Goal: Complete application form: Complete application form

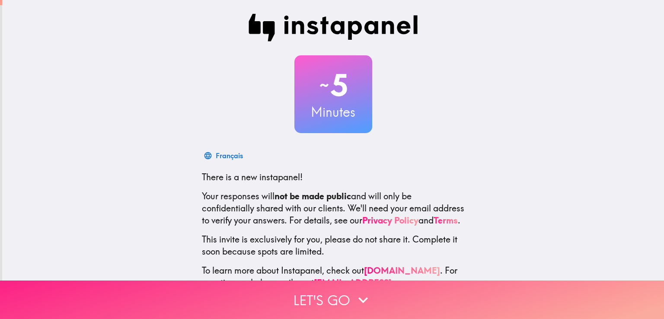
click at [355, 298] on icon "button" at bounding box center [363, 300] width 19 height 19
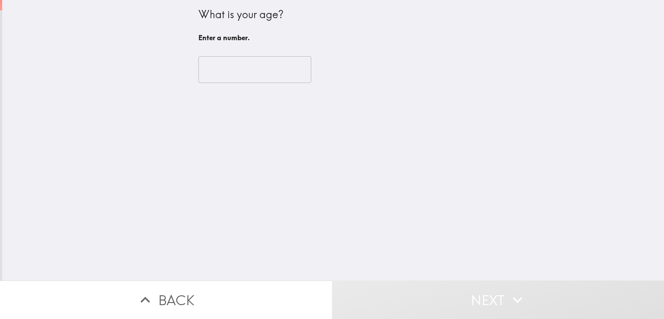
click at [232, 67] on input "number" at bounding box center [255, 69] width 113 height 27
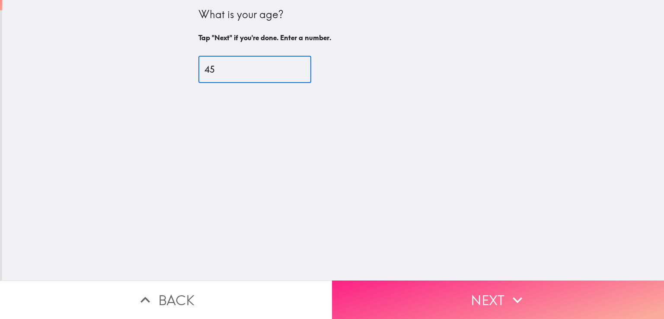
type input "45"
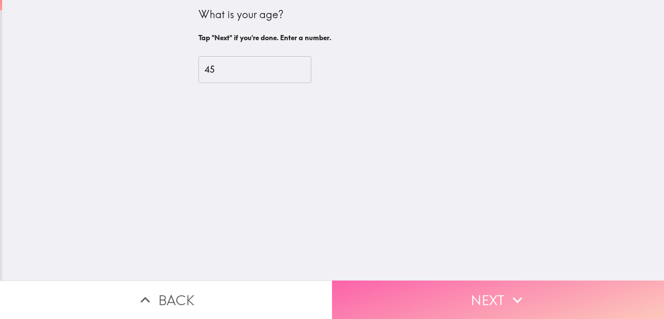
click at [457, 296] on button "Next" at bounding box center [498, 300] width 332 height 38
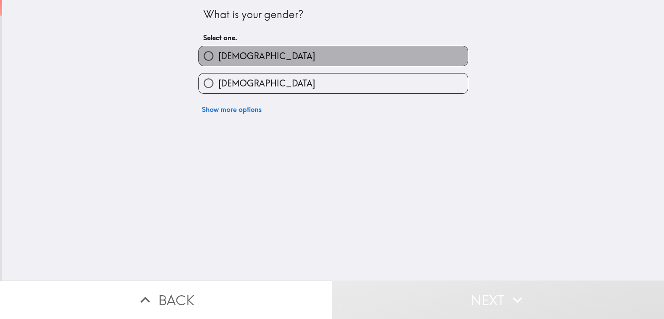
click at [251, 59] on label "Male" at bounding box center [333, 55] width 269 height 19
click at [218, 59] on input "Male" at bounding box center [208, 55] width 19 height 19
radio input "true"
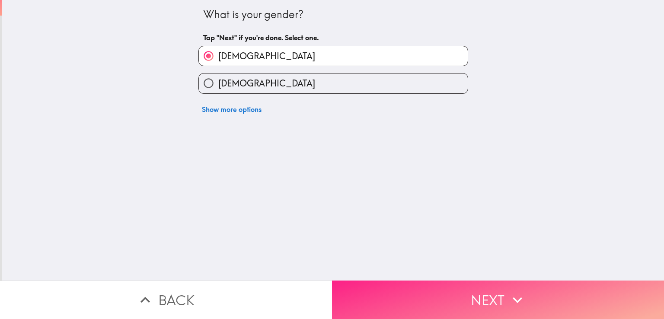
click at [434, 288] on button "Next" at bounding box center [498, 300] width 332 height 38
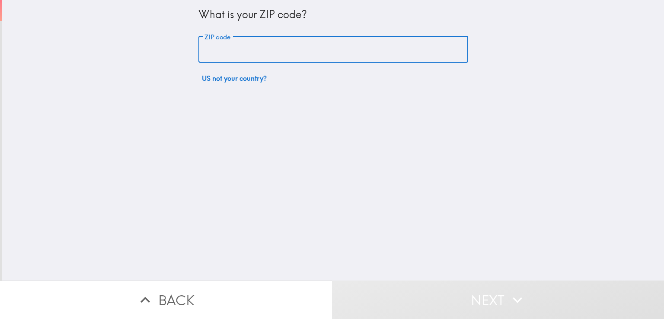
click at [266, 50] on input "ZIP code" at bounding box center [334, 49] width 270 height 27
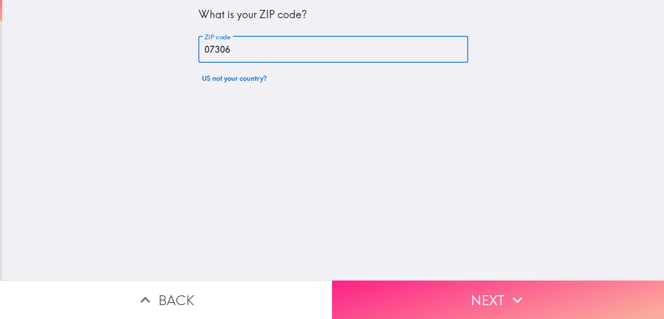
type input "07306"
click at [407, 293] on button "Next" at bounding box center [498, 300] width 332 height 38
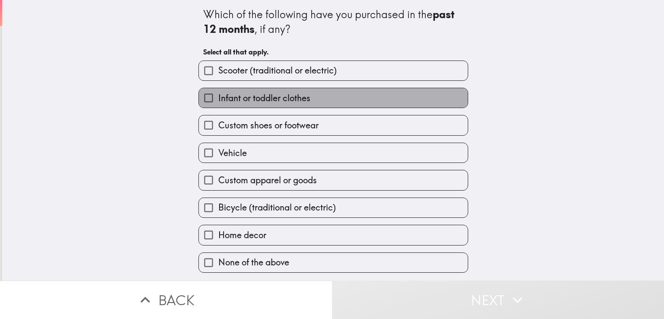
click at [291, 99] on span "Infant or toddler clothes" at bounding box center [264, 98] width 92 height 12
click at [218, 99] on input "Infant or toddler clothes" at bounding box center [208, 97] width 19 height 19
checkbox input "true"
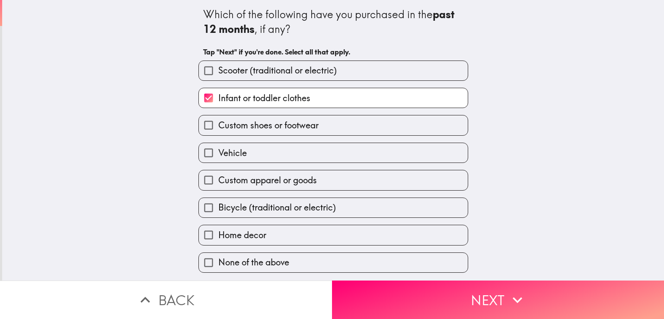
click at [299, 121] on span "Custom shoes or footwear" at bounding box center [268, 125] width 100 height 12
click at [218, 121] on input "Custom shoes or footwear" at bounding box center [208, 124] width 19 height 19
checkbox input "true"
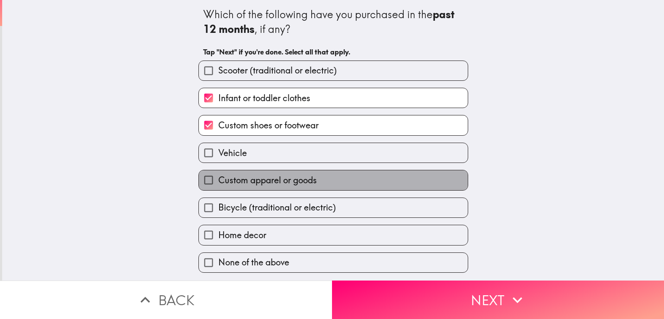
click at [314, 178] on label "Custom apparel or goods" at bounding box center [333, 179] width 269 height 19
click at [218, 178] on input "Custom apparel or goods" at bounding box center [208, 179] width 19 height 19
checkbox input "true"
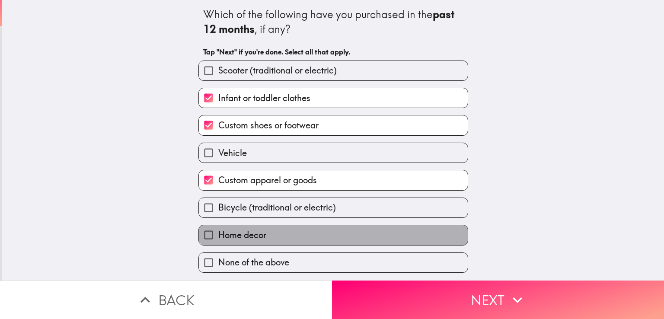
click at [335, 236] on label "Home decor" at bounding box center [333, 234] width 269 height 19
click at [218, 236] on input "Home decor" at bounding box center [208, 234] width 19 height 19
checkbox input "true"
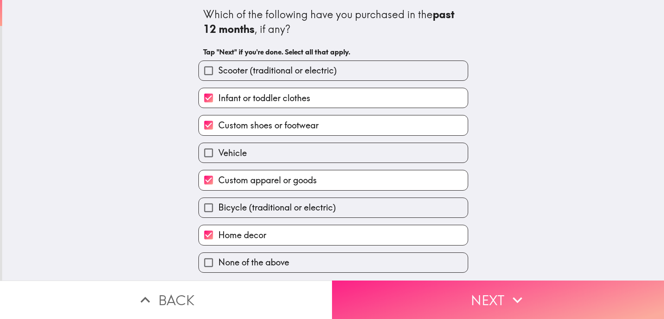
click at [466, 291] on button "Next" at bounding box center [498, 300] width 332 height 38
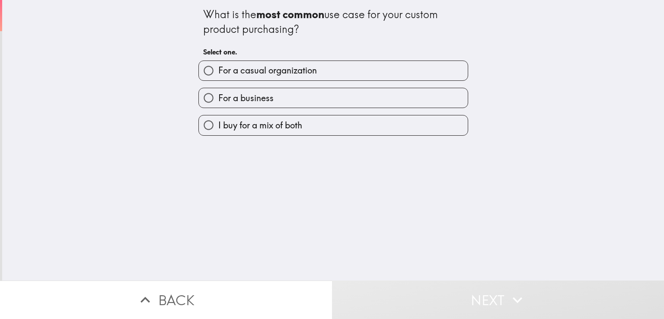
click at [320, 122] on label "I buy for a mix of both" at bounding box center [333, 124] width 269 height 19
click at [218, 122] on input "I buy for a mix of both" at bounding box center [208, 124] width 19 height 19
radio input "true"
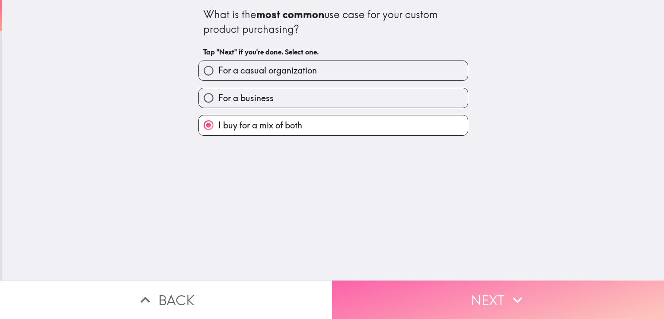
click at [404, 284] on button "Next" at bounding box center [498, 300] width 332 height 38
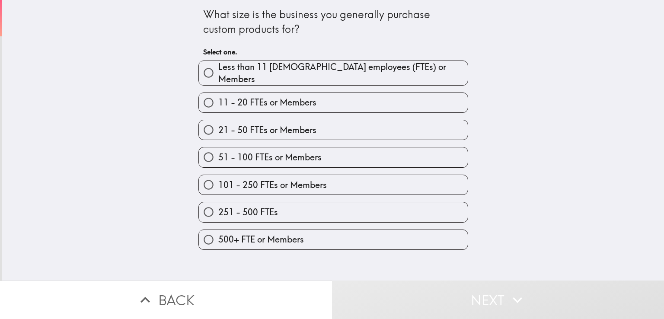
click at [331, 156] on label "51 - 100 FTEs or Members" at bounding box center [333, 156] width 269 height 19
click at [218, 156] on input "51 - 100 FTEs or Members" at bounding box center [208, 156] width 19 height 19
radio input "true"
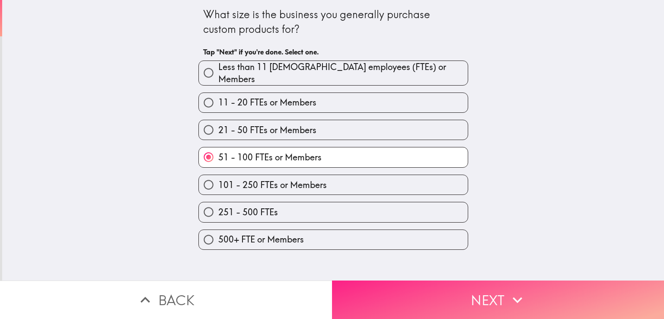
click at [435, 292] on button "Next" at bounding box center [498, 300] width 332 height 38
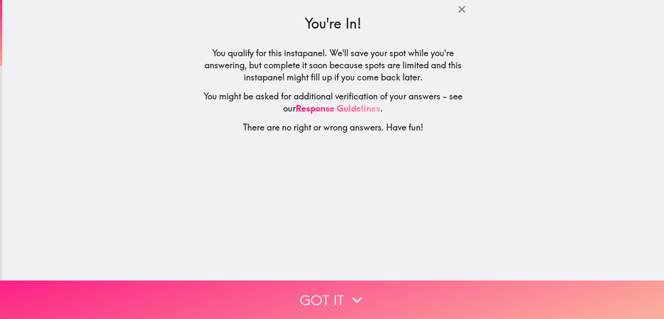
click at [349, 291] on icon "button" at bounding box center [357, 300] width 19 height 19
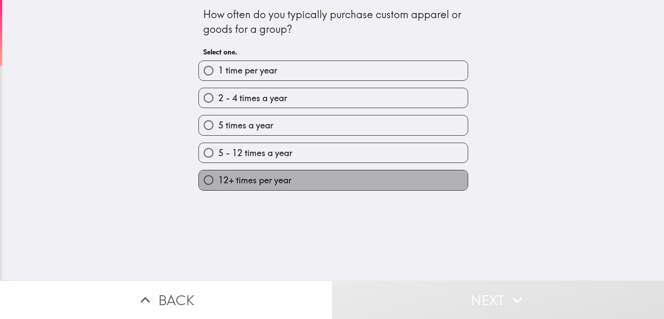
click at [301, 179] on label "12+ times per year" at bounding box center [333, 179] width 269 height 19
click at [218, 179] on input "12+ times per year" at bounding box center [208, 179] width 19 height 19
radio input "true"
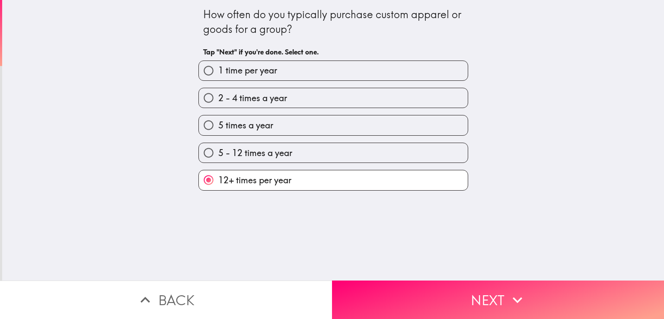
click at [296, 153] on label "5 - 12 times a year" at bounding box center [333, 152] width 269 height 19
click at [218, 153] on input "5 - 12 times a year" at bounding box center [208, 152] width 19 height 19
radio input "true"
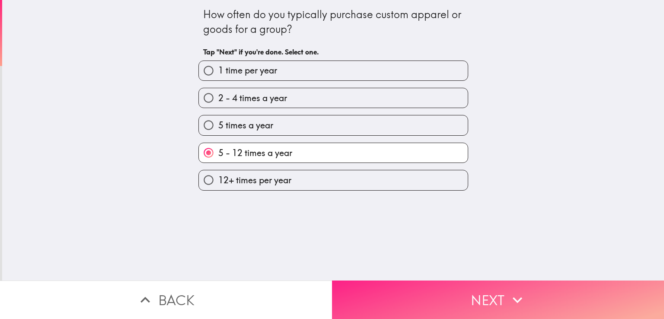
click at [426, 299] on button "Next" at bounding box center [498, 300] width 332 height 38
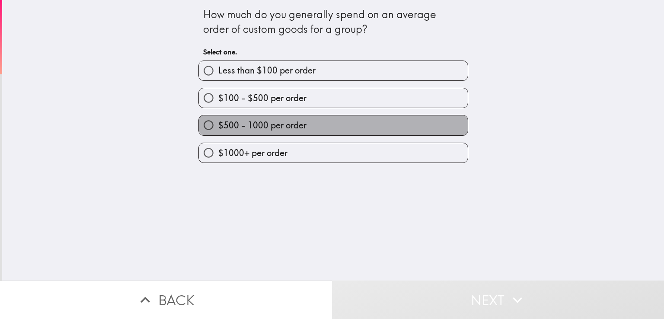
click at [303, 128] on label "$500 - 1000 per order" at bounding box center [333, 124] width 269 height 19
click at [218, 128] on input "$500 - 1000 per order" at bounding box center [208, 124] width 19 height 19
radio input "true"
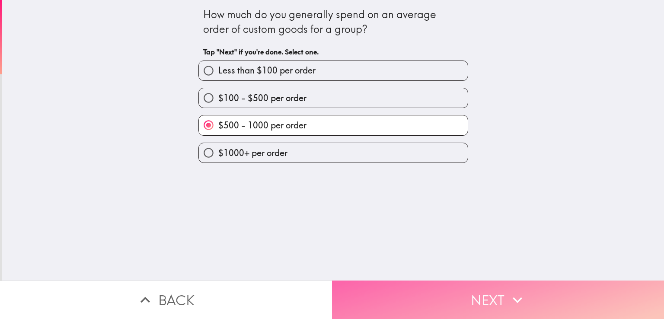
click at [434, 295] on button "Next" at bounding box center [498, 300] width 332 height 38
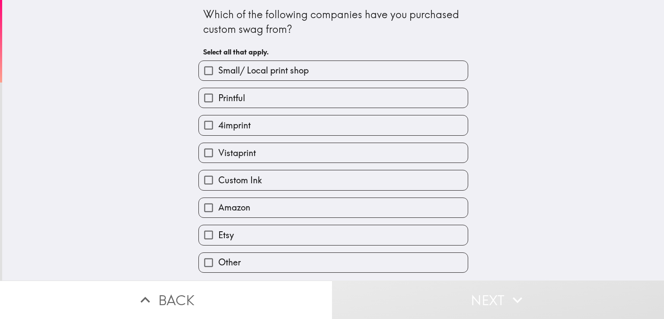
click at [272, 100] on label "Printful" at bounding box center [333, 97] width 269 height 19
click at [218, 100] on input "Printful" at bounding box center [208, 97] width 19 height 19
checkbox input "true"
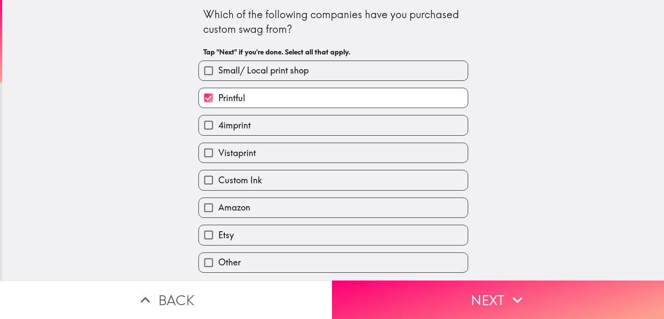
click at [280, 147] on label "Vistaprint" at bounding box center [333, 152] width 269 height 19
click at [218, 147] on input "Vistaprint" at bounding box center [208, 152] width 19 height 19
checkbox input "true"
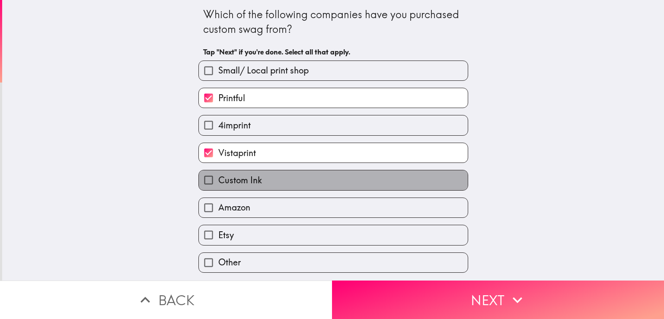
click at [285, 183] on label "Custom Ink" at bounding box center [333, 179] width 269 height 19
click at [218, 183] on input "Custom Ink" at bounding box center [208, 179] width 19 height 19
checkbox input "true"
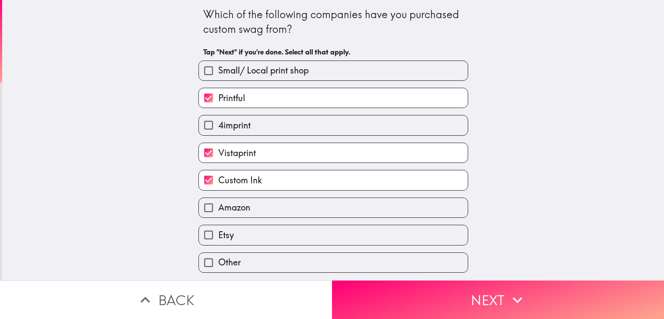
click at [288, 205] on label "Amazon" at bounding box center [333, 207] width 269 height 19
click at [218, 205] on input "Amazon" at bounding box center [208, 207] width 19 height 19
checkbox input "true"
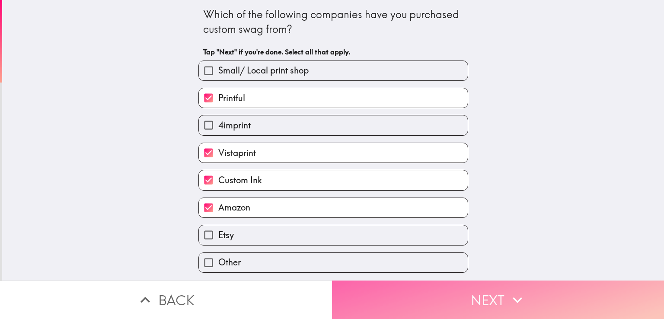
click at [467, 288] on button "Next" at bounding box center [498, 300] width 332 height 38
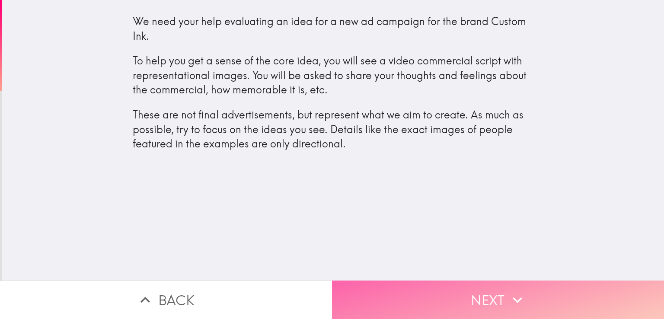
click at [432, 299] on button "Next" at bounding box center [498, 300] width 332 height 38
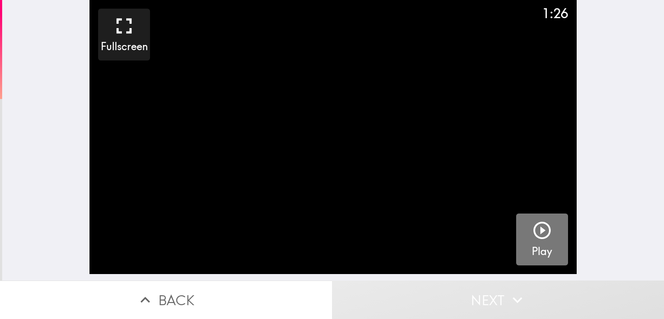
click at [532, 229] on icon "button" at bounding box center [542, 230] width 21 height 21
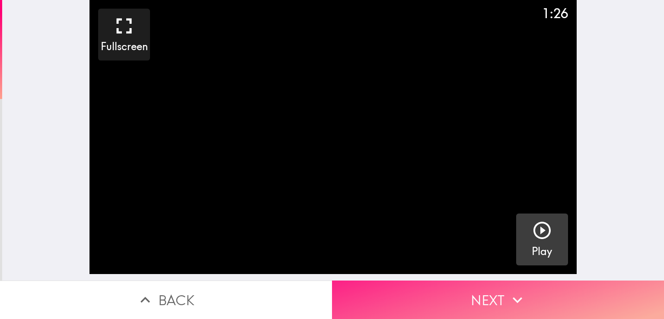
click at [446, 284] on button "Next" at bounding box center [498, 300] width 332 height 38
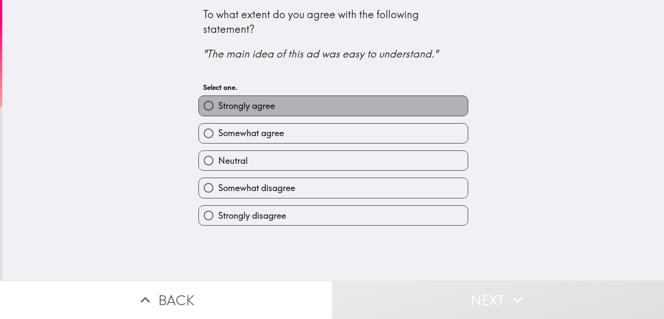
click at [296, 115] on label "Strongly agree" at bounding box center [333, 105] width 269 height 19
click at [218, 115] on input "Strongly agree" at bounding box center [208, 105] width 19 height 19
radio input "true"
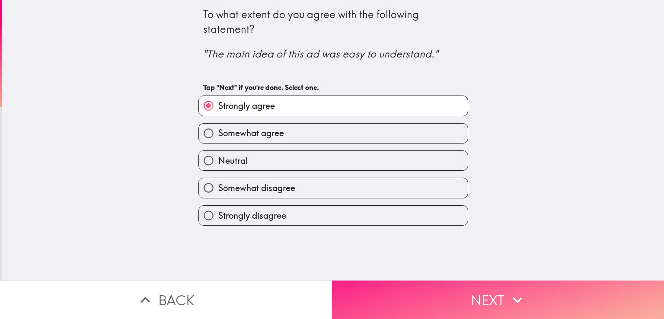
click at [405, 286] on button "Next" at bounding box center [498, 300] width 332 height 38
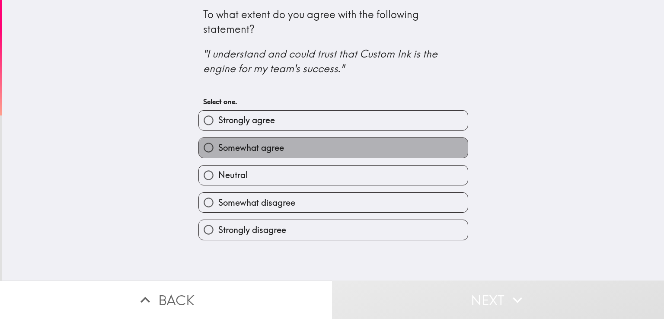
click at [309, 154] on label "Somewhat agree" at bounding box center [333, 147] width 269 height 19
click at [218, 154] on input "Somewhat agree" at bounding box center [208, 147] width 19 height 19
radio input "true"
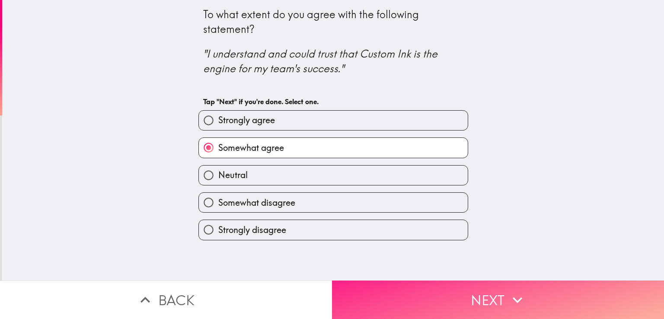
click at [447, 298] on button "Next" at bounding box center [498, 300] width 332 height 38
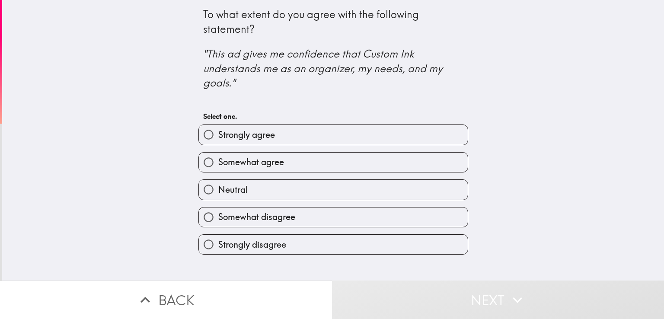
click at [341, 138] on label "Strongly agree" at bounding box center [333, 134] width 269 height 19
click at [218, 138] on input "Strongly agree" at bounding box center [208, 134] width 19 height 19
radio input "true"
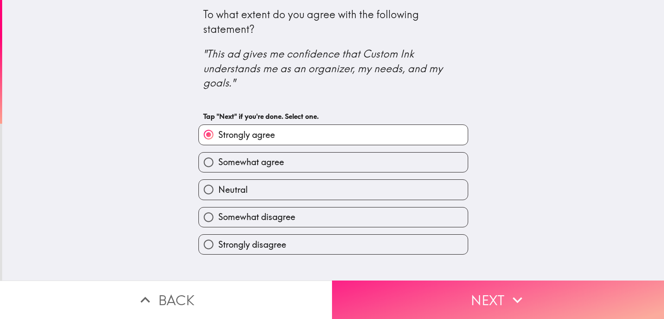
click at [450, 283] on button "Next" at bounding box center [498, 300] width 332 height 38
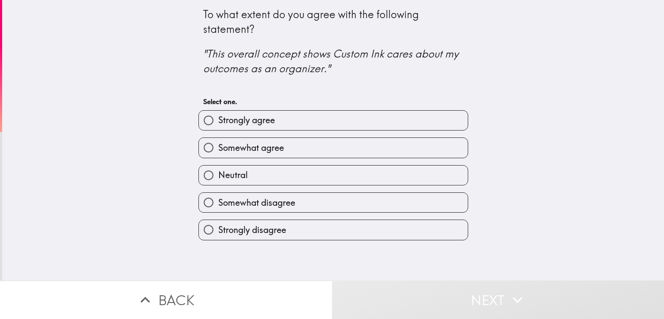
click at [308, 145] on label "Somewhat agree" at bounding box center [333, 147] width 269 height 19
click at [218, 145] on input "Somewhat agree" at bounding box center [208, 147] width 19 height 19
radio input "true"
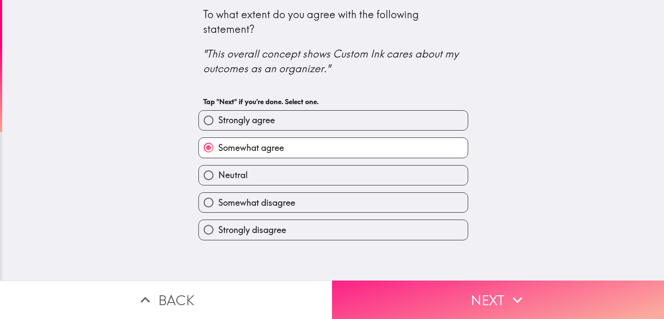
click at [452, 303] on button "Next" at bounding box center [498, 300] width 332 height 38
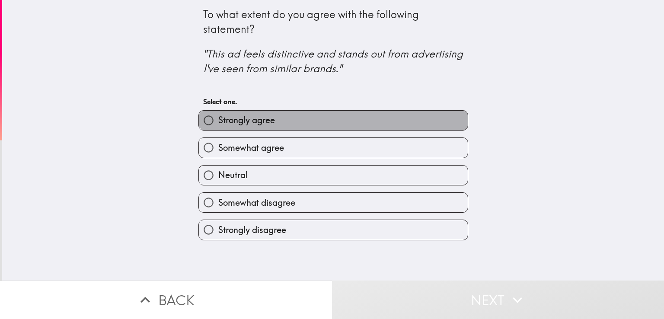
click at [301, 121] on label "Strongly agree" at bounding box center [333, 120] width 269 height 19
click at [218, 121] on input "Strongly agree" at bounding box center [208, 120] width 19 height 19
radio input "true"
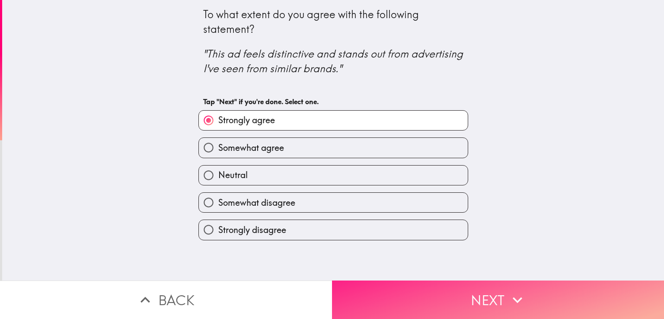
click at [438, 290] on button "Next" at bounding box center [498, 300] width 332 height 38
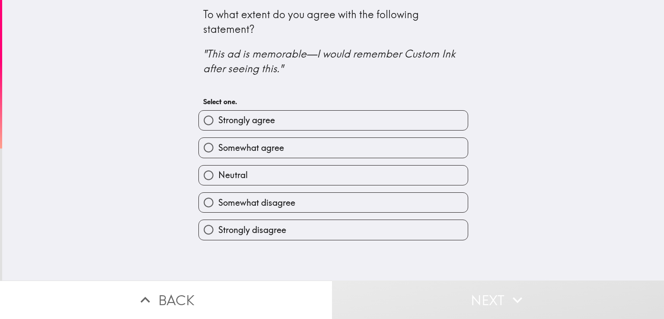
click at [299, 132] on div "Somewhat agree" at bounding box center [330, 144] width 277 height 27
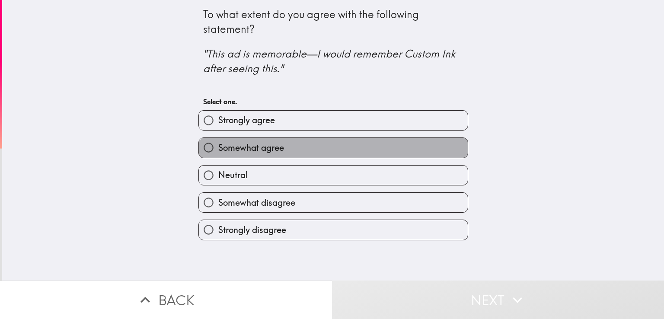
click at [303, 143] on label "Somewhat agree" at bounding box center [333, 147] width 269 height 19
click at [218, 143] on input "Somewhat agree" at bounding box center [208, 147] width 19 height 19
radio input "true"
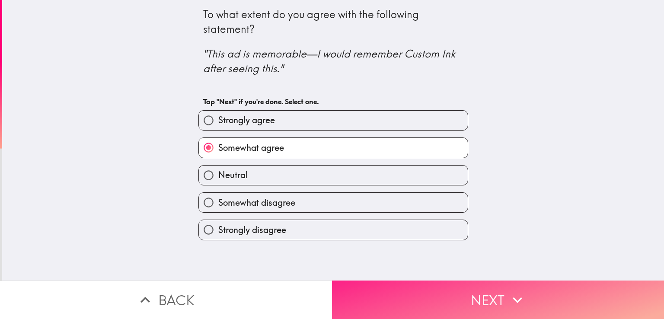
click at [466, 288] on button "Next" at bounding box center [498, 300] width 332 height 38
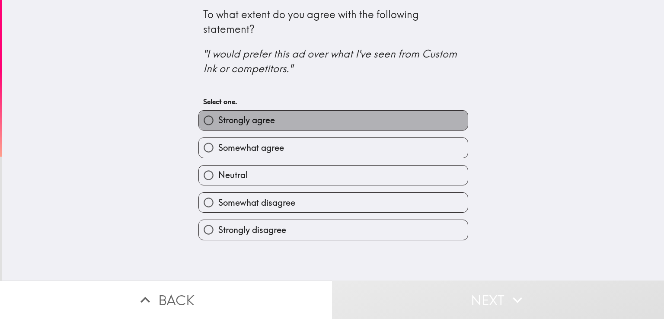
click at [317, 125] on label "Strongly agree" at bounding box center [333, 120] width 269 height 19
click at [218, 125] on input "Strongly agree" at bounding box center [208, 120] width 19 height 19
radio input "true"
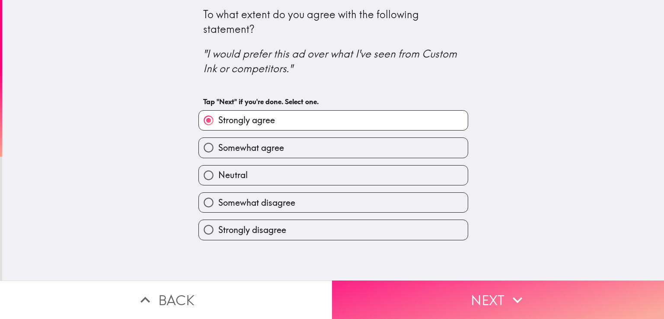
click at [425, 301] on button "Next" at bounding box center [498, 300] width 332 height 38
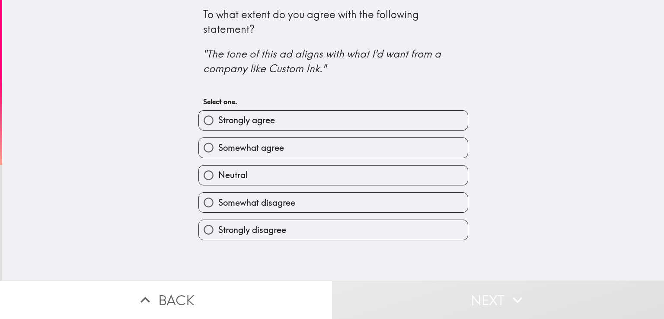
click at [326, 147] on label "Somewhat agree" at bounding box center [333, 147] width 269 height 19
click at [218, 147] on input "Somewhat agree" at bounding box center [208, 147] width 19 height 19
radio input "true"
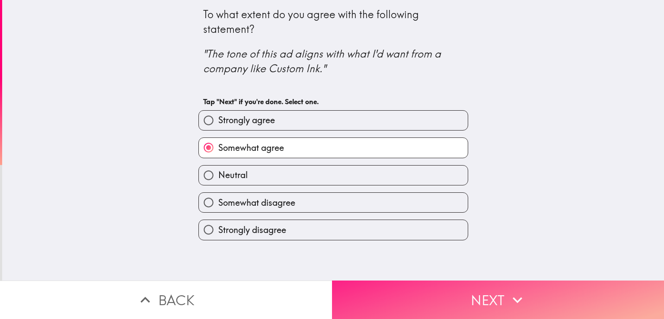
click at [428, 301] on button "Next" at bounding box center [498, 300] width 332 height 38
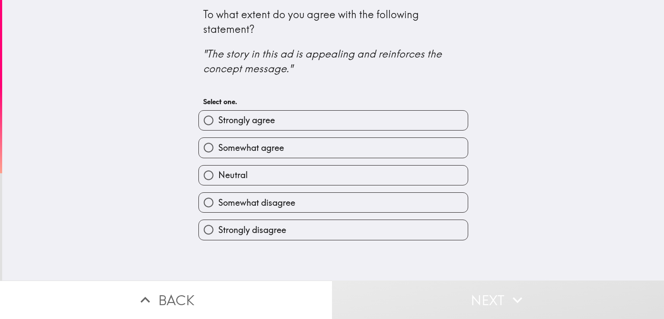
click at [311, 134] on div "Somewhat agree" at bounding box center [330, 144] width 277 height 27
click at [311, 123] on label "Strongly agree" at bounding box center [333, 120] width 269 height 19
click at [218, 123] on input "Strongly agree" at bounding box center [208, 120] width 19 height 19
radio input "true"
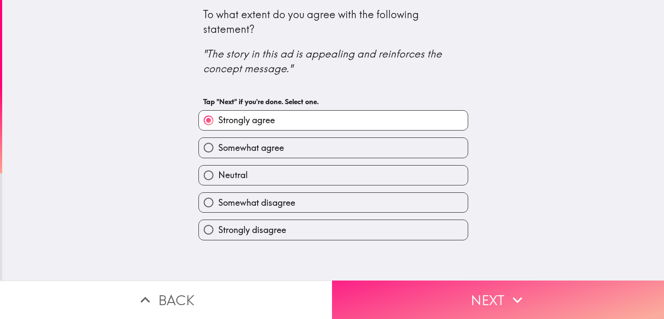
click at [415, 288] on button "Next" at bounding box center [498, 300] width 332 height 38
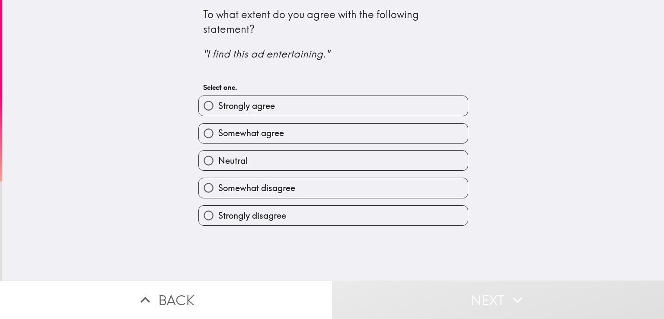
click at [296, 131] on label "Somewhat agree" at bounding box center [333, 133] width 269 height 19
click at [218, 131] on input "Somewhat agree" at bounding box center [208, 133] width 19 height 19
radio input "true"
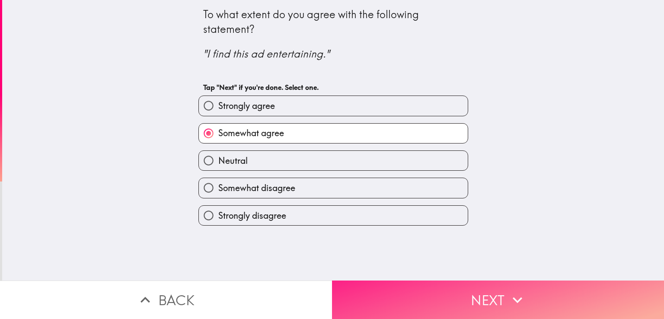
click at [441, 295] on button "Next" at bounding box center [498, 300] width 332 height 38
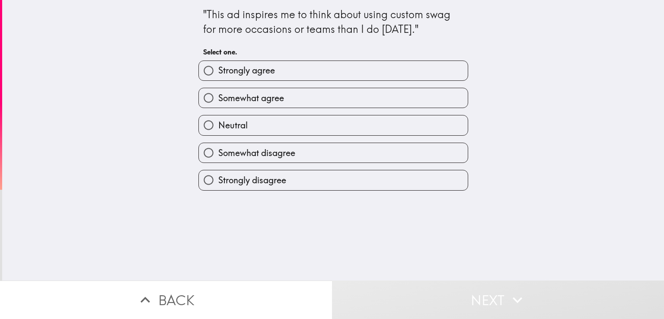
click at [309, 58] on div "Strongly agree" at bounding box center [330, 67] width 277 height 27
click at [311, 70] on label "Strongly agree" at bounding box center [333, 70] width 269 height 19
click at [218, 70] on input "Strongly agree" at bounding box center [208, 70] width 19 height 19
radio input "true"
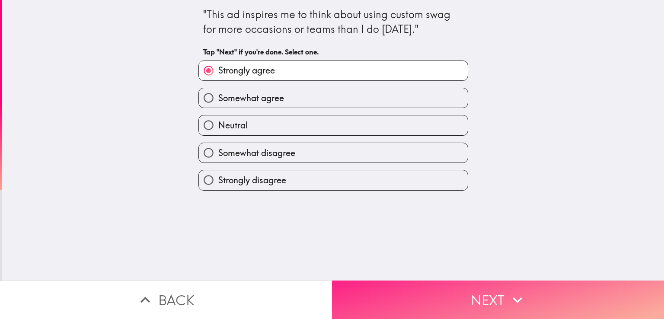
click at [418, 294] on button "Next" at bounding box center [498, 300] width 332 height 38
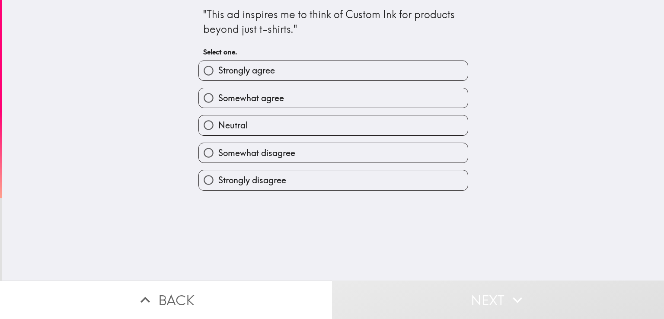
click at [277, 87] on div "Somewhat agree" at bounding box center [330, 94] width 277 height 27
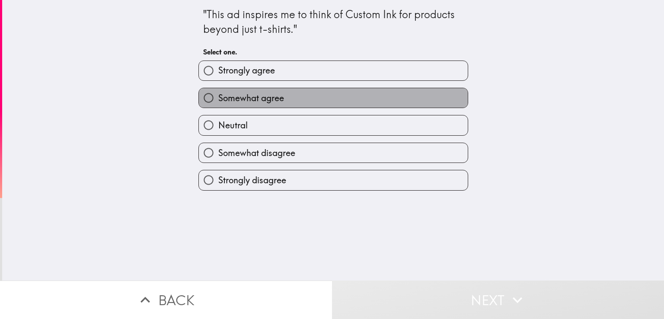
click at [325, 95] on label "Somewhat agree" at bounding box center [333, 97] width 269 height 19
click at [218, 95] on input "Somewhat agree" at bounding box center [208, 97] width 19 height 19
radio input "true"
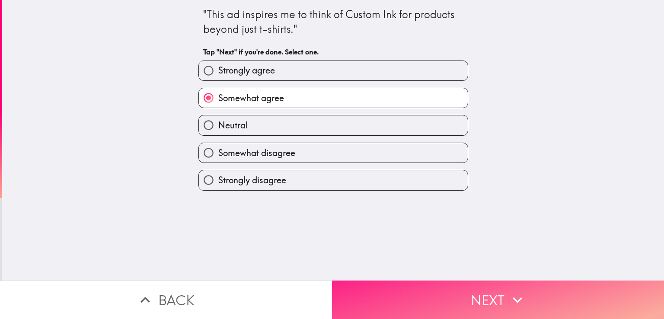
click at [391, 281] on button "Next" at bounding box center [498, 300] width 332 height 38
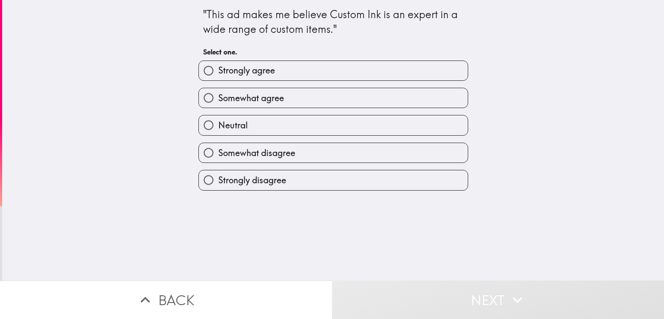
click at [292, 69] on label "Strongly agree" at bounding box center [333, 70] width 269 height 19
click at [218, 69] on input "Strongly agree" at bounding box center [208, 70] width 19 height 19
radio input "true"
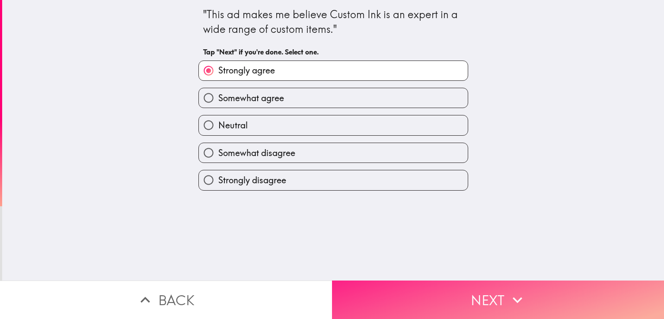
click at [445, 309] on button "Next" at bounding box center [498, 300] width 332 height 38
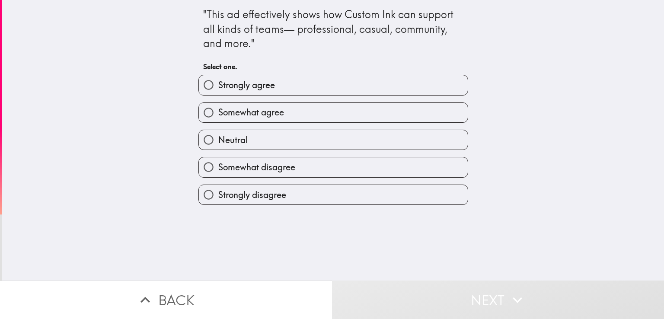
click at [301, 74] on div "Strongly agree" at bounding box center [330, 81] width 277 height 27
click at [315, 88] on label "Strongly agree" at bounding box center [333, 84] width 269 height 19
click at [218, 88] on input "Strongly agree" at bounding box center [208, 84] width 19 height 19
radio input "true"
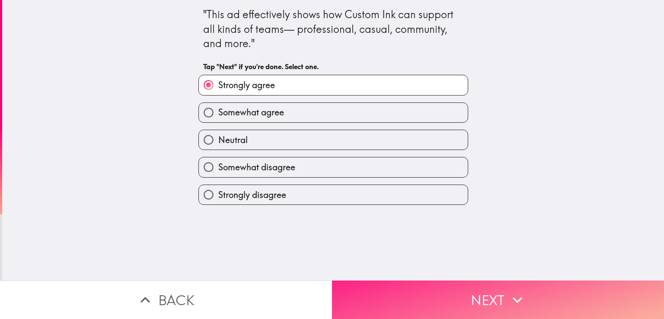
click at [413, 300] on button "Next" at bounding box center [498, 300] width 332 height 38
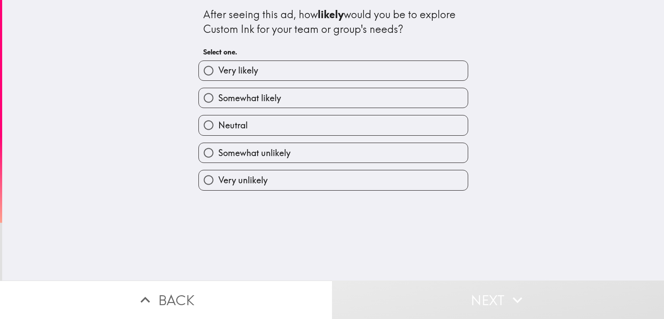
click at [317, 77] on label "Very likely" at bounding box center [333, 70] width 269 height 19
click at [218, 77] on input "Very likely" at bounding box center [208, 70] width 19 height 19
radio input "true"
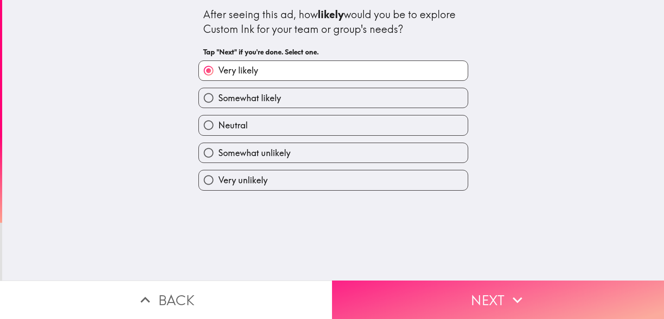
click at [421, 282] on button "Next" at bounding box center [498, 300] width 332 height 38
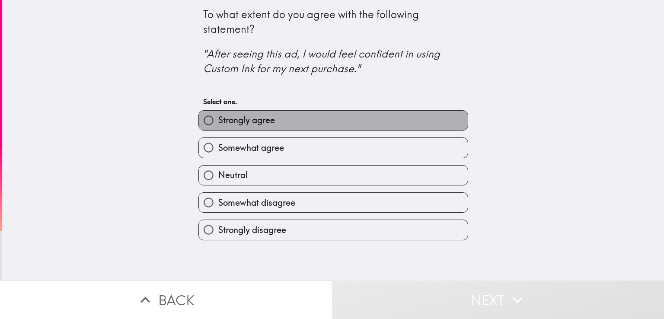
click at [283, 115] on label "Strongly agree" at bounding box center [333, 120] width 269 height 19
click at [218, 115] on input "Strongly agree" at bounding box center [208, 120] width 19 height 19
radio input "true"
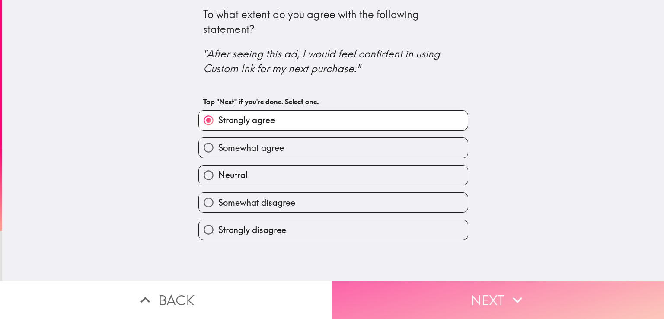
click at [426, 301] on button "Next" at bounding box center [498, 300] width 332 height 38
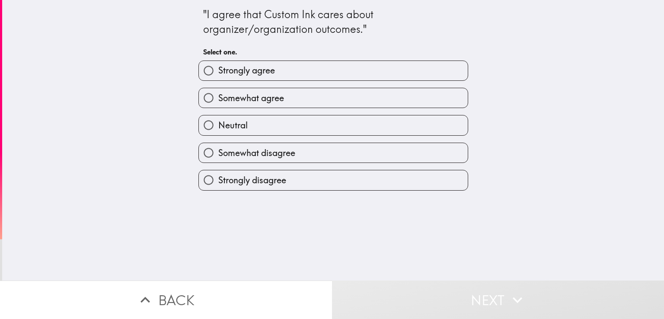
click at [272, 109] on div "Neutral" at bounding box center [330, 121] width 277 height 27
click at [272, 96] on span "Somewhat agree" at bounding box center [251, 98] width 66 height 12
click at [218, 96] on input "Somewhat agree" at bounding box center [208, 97] width 19 height 19
radio input "true"
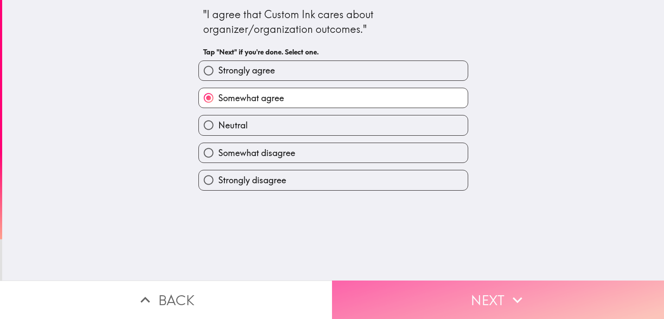
click at [400, 287] on button "Next" at bounding box center [498, 300] width 332 height 38
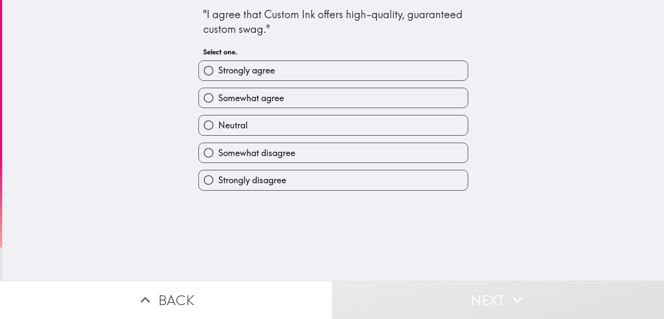
click at [275, 71] on label "Strongly agree" at bounding box center [333, 70] width 269 height 19
click at [218, 71] on input "Strongly agree" at bounding box center [208, 70] width 19 height 19
radio input "true"
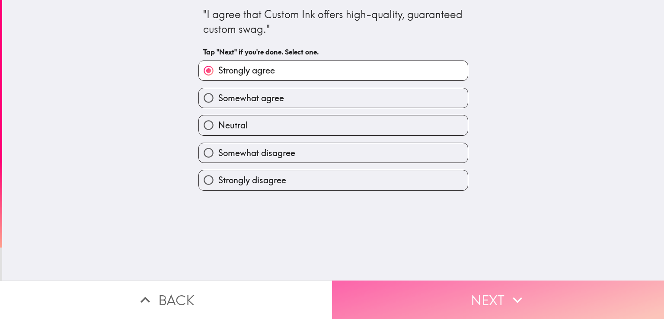
click at [433, 298] on button "Next" at bounding box center [498, 300] width 332 height 38
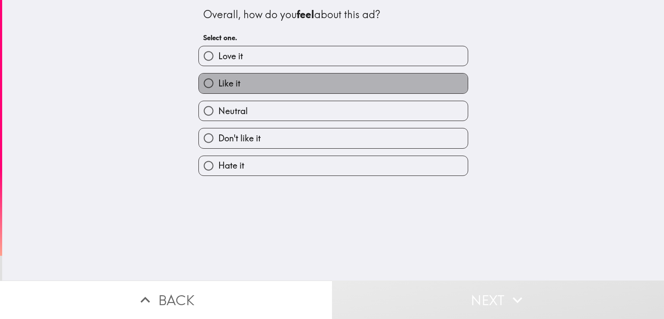
click at [282, 81] on label "Like it" at bounding box center [333, 83] width 269 height 19
click at [218, 81] on input "Like it" at bounding box center [208, 83] width 19 height 19
radio input "true"
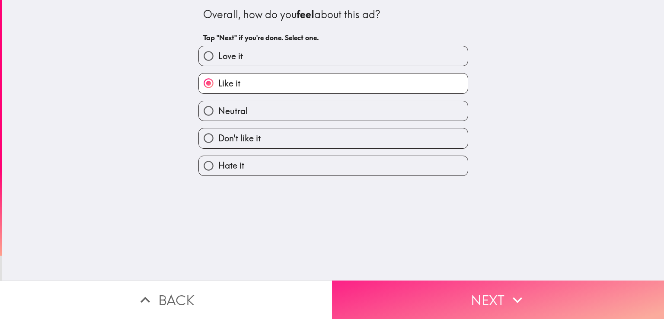
click at [422, 295] on button "Next" at bounding box center [498, 300] width 332 height 38
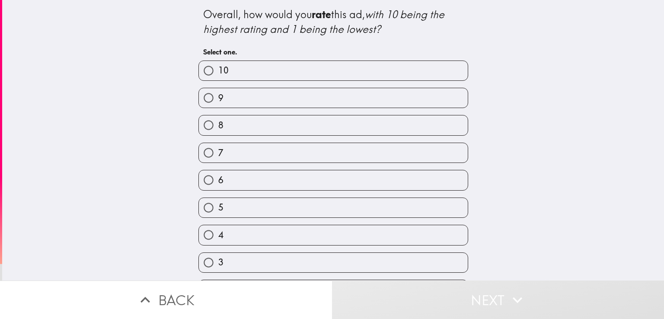
click at [289, 72] on label "10" at bounding box center [333, 70] width 269 height 19
click at [218, 72] on input "10" at bounding box center [208, 70] width 19 height 19
radio input "true"
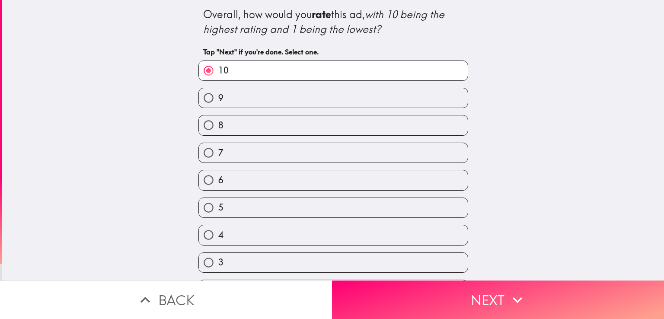
scroll to position [52, 0]
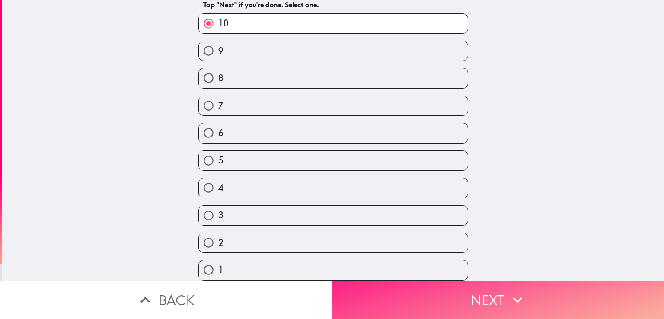
click at [433, 290] on button "Next" at bounding box center [498, 300] width 332 height 38
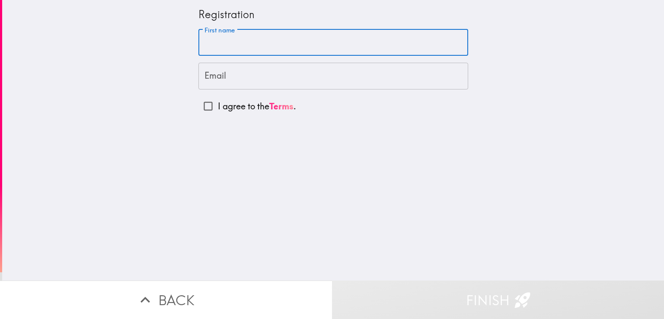
click at [267, 39] on input "First name" at bounding box center [334, 42] width 270 height 27
type input "Mitchel"
click at [268, 81] on input "Email" at bounding box center [334, 76] width 270 height 27
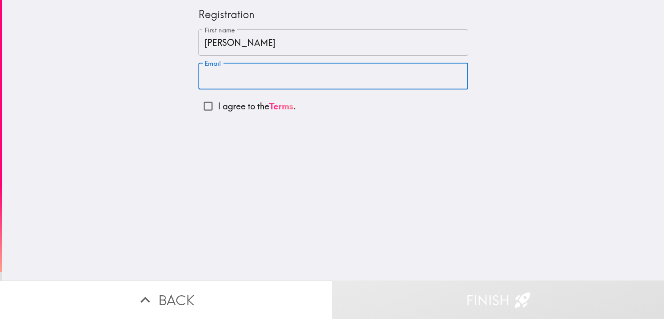
paste input "gajlimajh@gmail.com"
type input "gajlimajh@gmail.com"
click at [199, 106] on input "I agree to the Terms ." at bounding box center [208, 105] width 19 height 19
checkbox input "true"
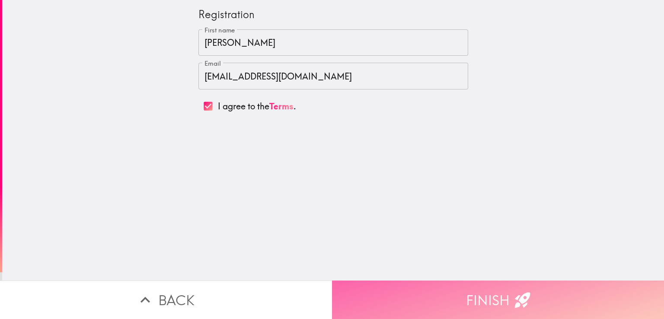
click at [465, 291] on button "Finish" at bounding box center [498, 300] width 332 height 38
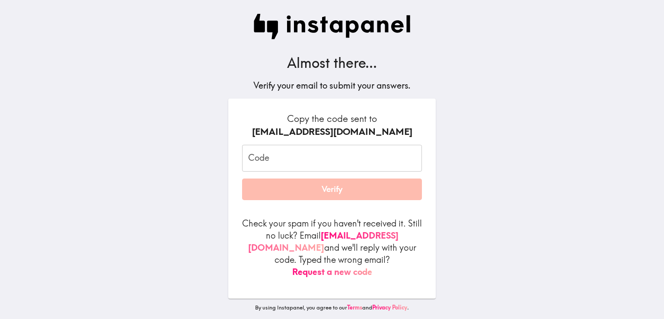
click at [300, 158] on input "Code" at bounding box center [332, 158] width 180 height 27
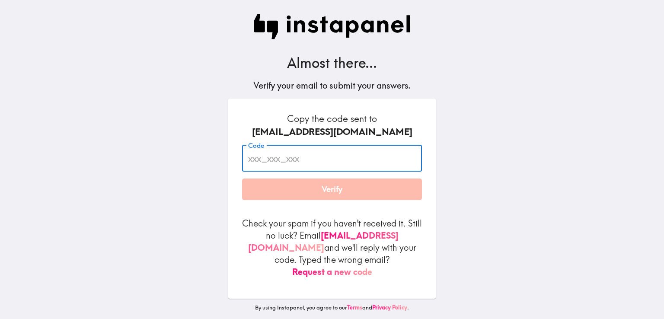
paste input "UaK_dgD_QQf"
type input "UaK_dgD_QQf"
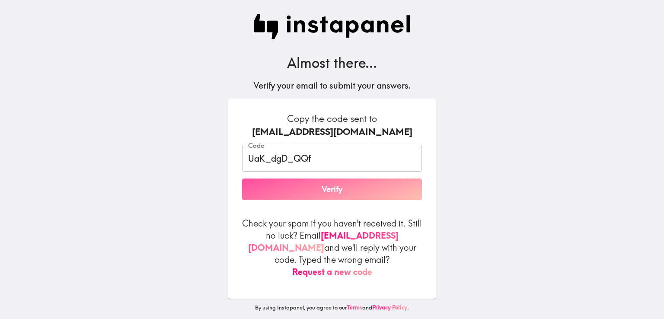
click at [324, 188] on button "Verify" at bounding box center [332, 190] width 180 height 22
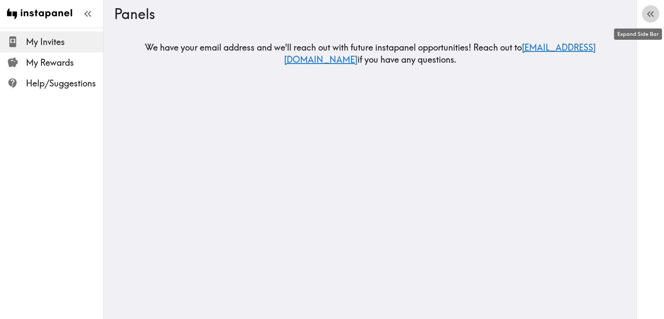
click at [650, 18] on icon "button" at bounding box center [651, 14] width 12 height 12
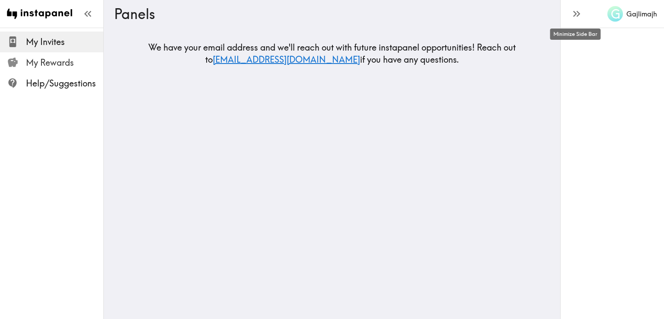
click at [50, 59] on span "My Rewards" at bounding box center [64, 63] width 77 height 12
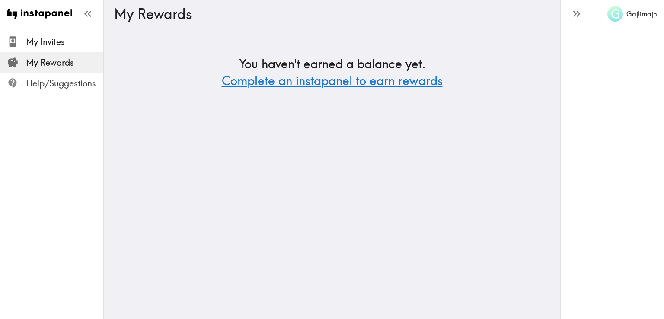
click at [38, 85] on span "Help/Suggestions" at bounding box center [64, 83] width 77 height 12
click at [57, 49] on span "My Invites" at bounding box center [64, 42] width 77 height 16
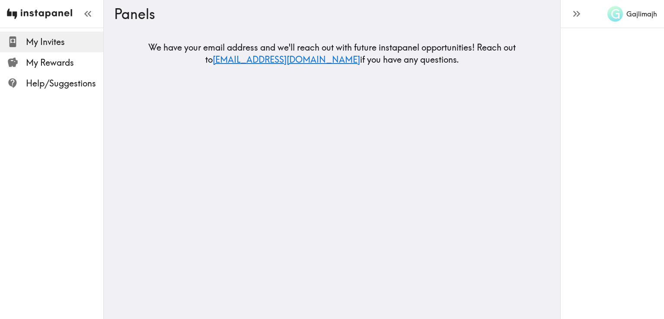
click at [54, 12] on img at bounding box center [39, 14] width 65 height 28
click at [82, 12] on icon "button" at bounding box center [88, 14] width 12 height 12
click at [114, 12] on h3 "Panels" at bounding box center [328, 14] width 429 height 16
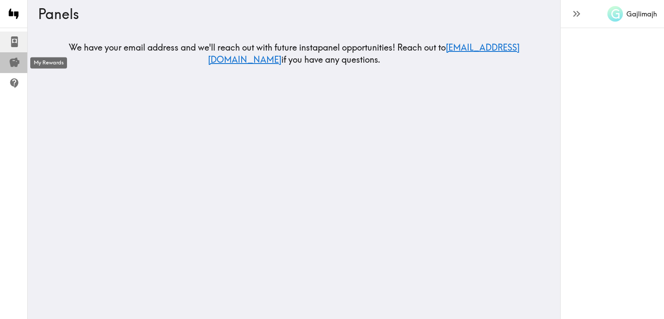
click at [13, 57] on icon at bounding box center [15, 63] width 12 height 12
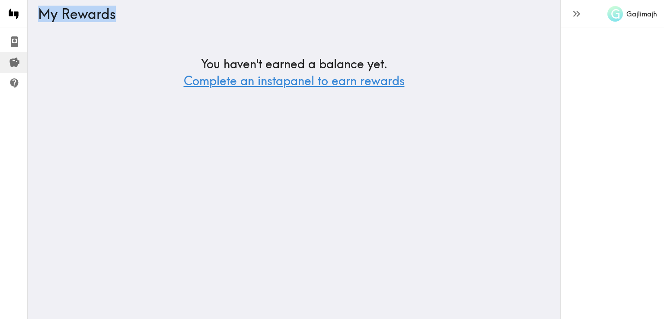
click at [279, 80] on link "Complete an instapanel to earn rewards" at bounding box center [294, 80] width 221 height 15
click at [279, 80] on html "Instapanel - My Rewards My Invites My Rewards Help/Suggestions G Gajlimajh My R…" at bounding box center [332, 58] width 664 height 117
